Goal: Navigation & Orientation: Find specific page/section

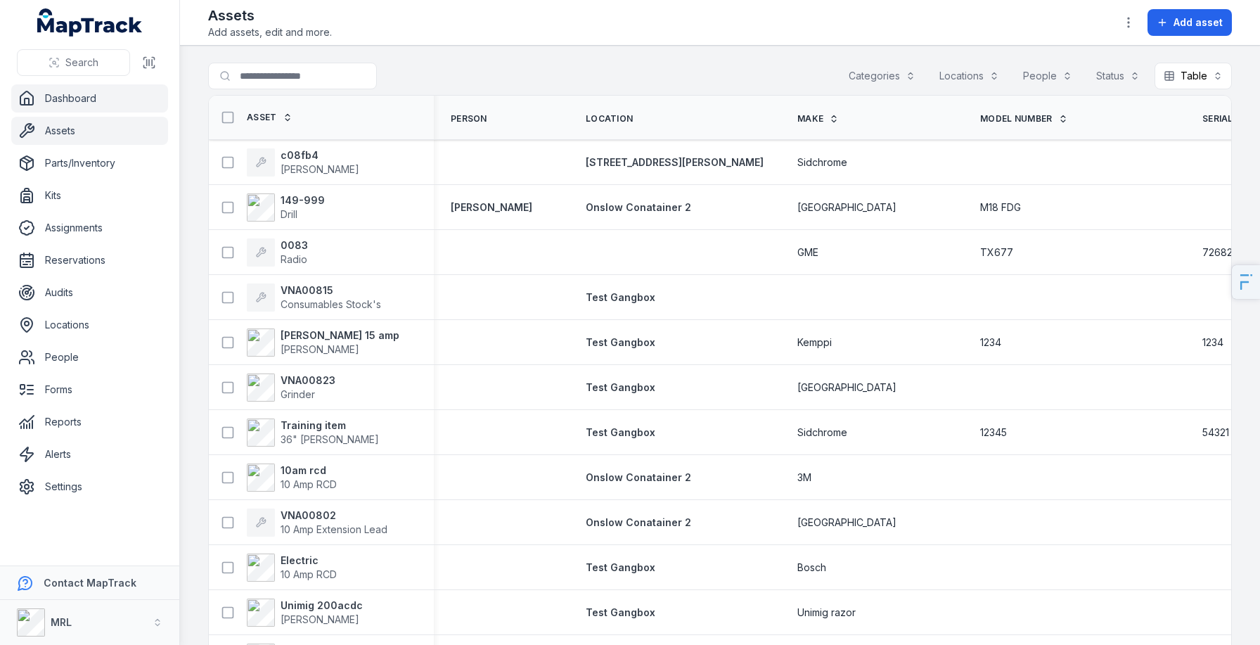
click at [68, 94] on link "Dashboard" at bounding box center [89, 98] width 157 height 28
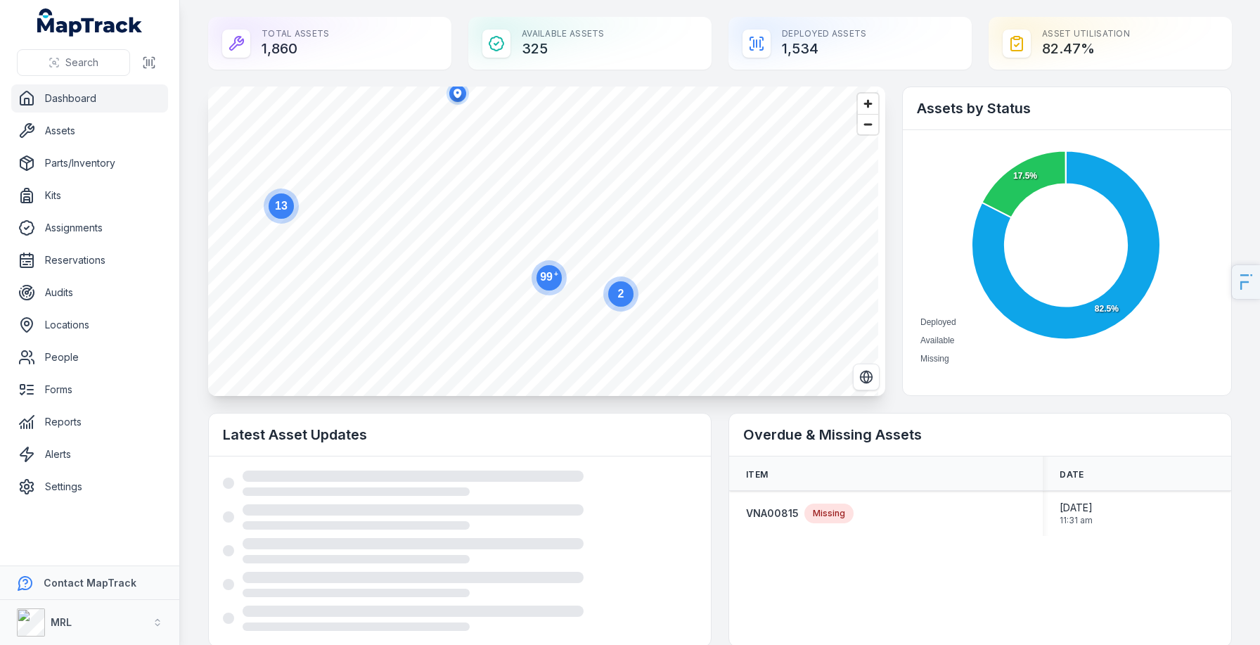
scroll to position [18, 0]
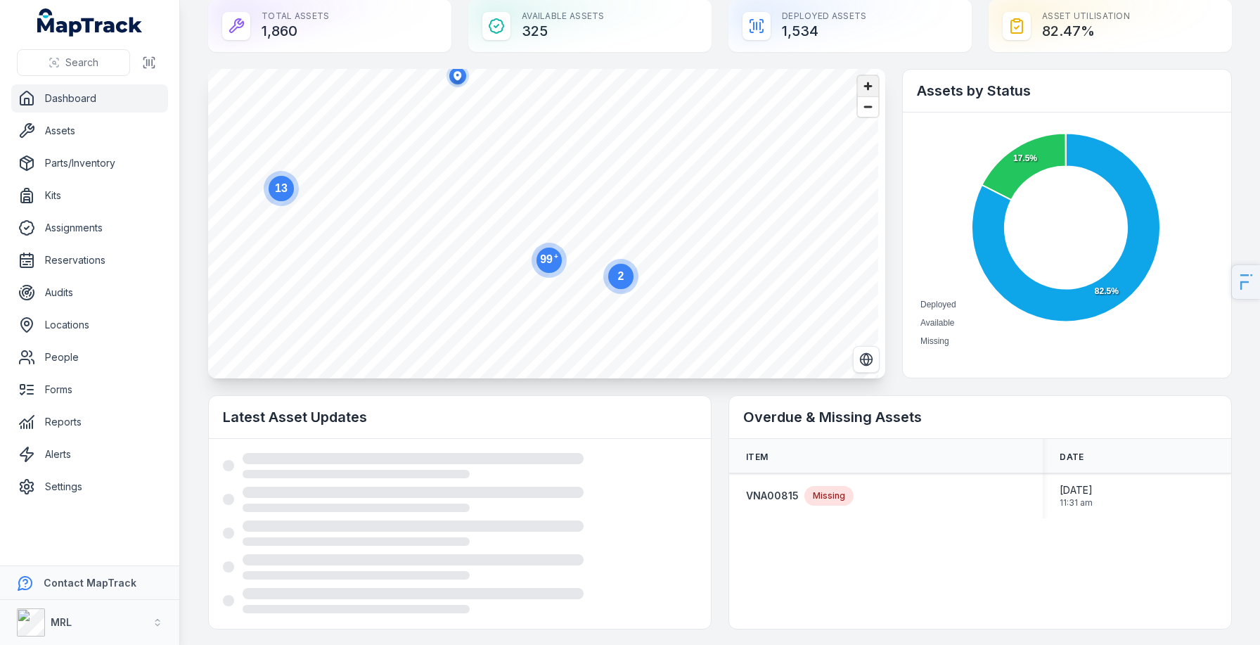
click at [859, 76] on span "Zoom in" at bounding box center [868, 86] width 20 height 20
click at [860, 79] on span "Zoom in" at bounding box center [868, 86] width 20 height 20
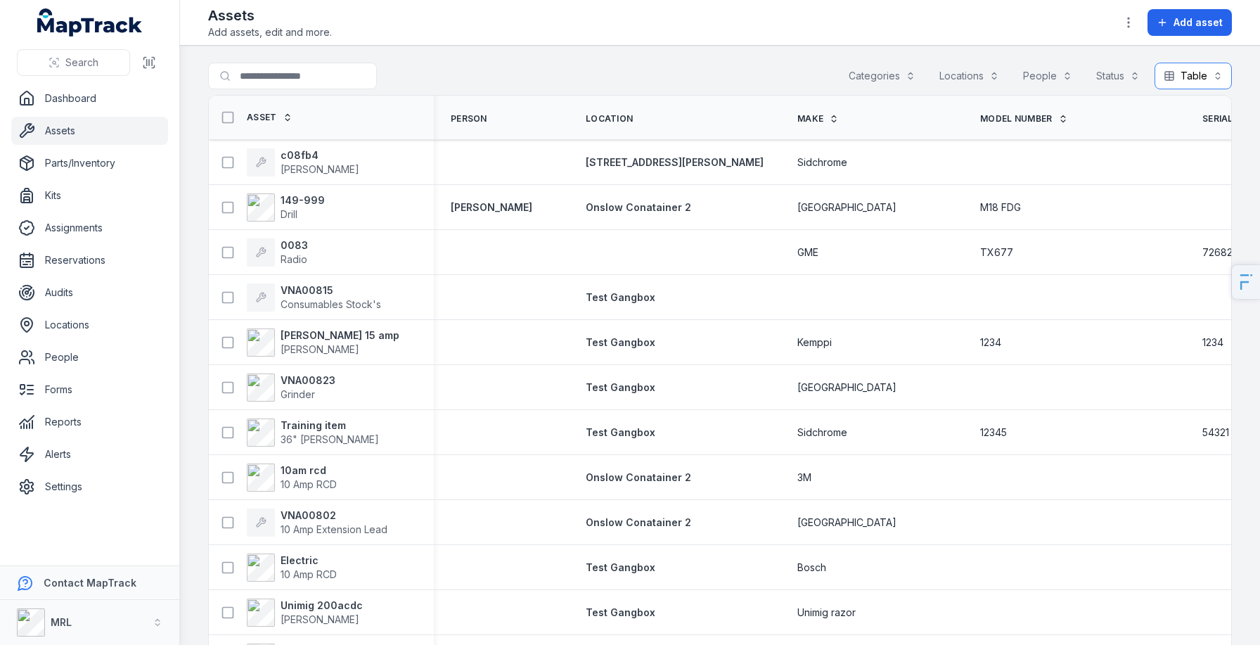
click at [1183, 86] on button "Table *****" at bounding box center [1193, 76] width 77 height 27
click at [1183, 160] on div "Grid" at bounding box center [1176, 164] width 66 height 14
